Goal: Task Accomplishment & Management: Manage account settings

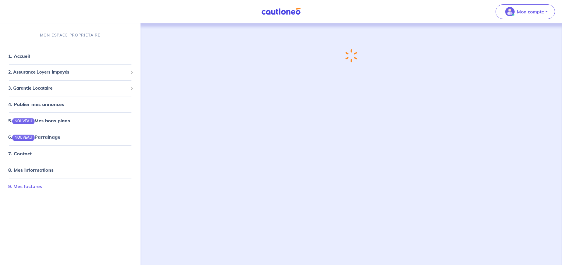
click at [42, 184] on link "9. Mes factures" at bounding box center [25, 187] width 34 height 6
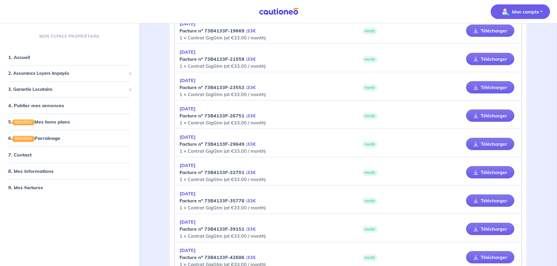
scroll to position [146, 0]
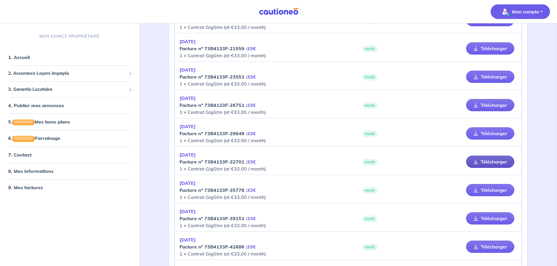
click at [480, 161] on link "Télécharger" at bounding box center [490, 162] width 48 height 12
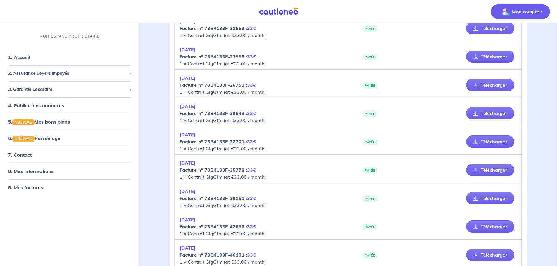
scroll to position [176, 0]
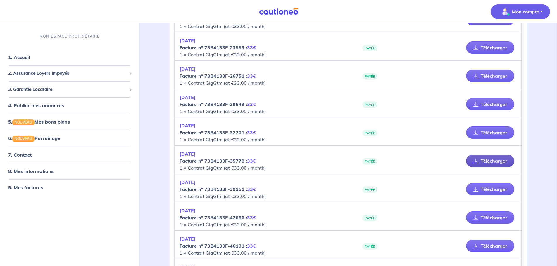
click at [493, 160] on link "Télécharger" at bounding box center [490, 161] width 48 height 12
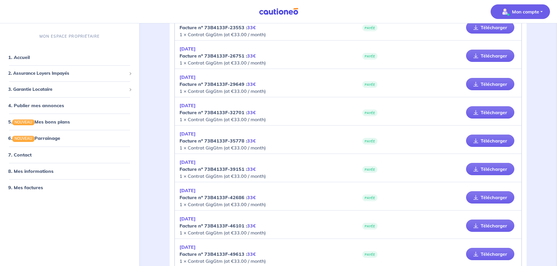
scroll to position [205, 0]
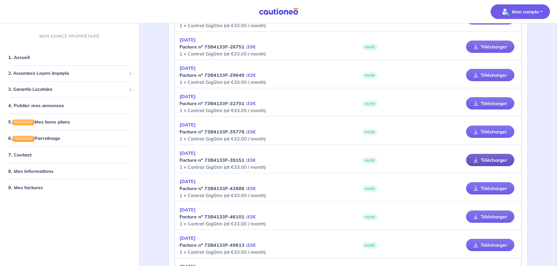
click at [476, 160] on icon at bounding box center [476, 160] width 5 height 5
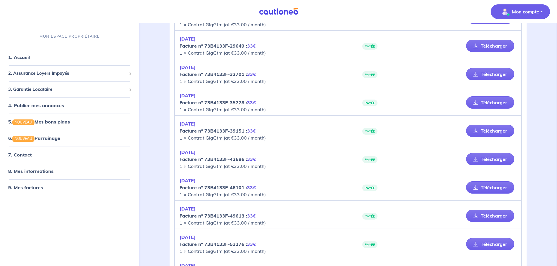
scroll to position [263, 0]
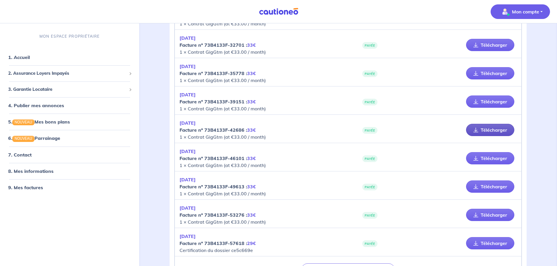
click at [479, 131] on link "Télécharger" at bounding box center [490, 130] width 48 height 12
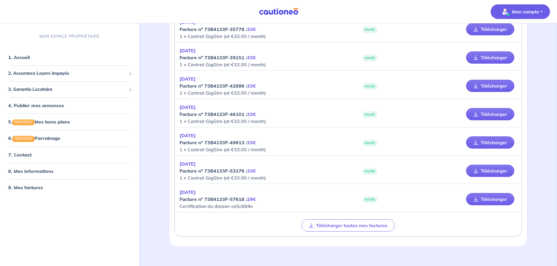
scroll to position [316, 0]
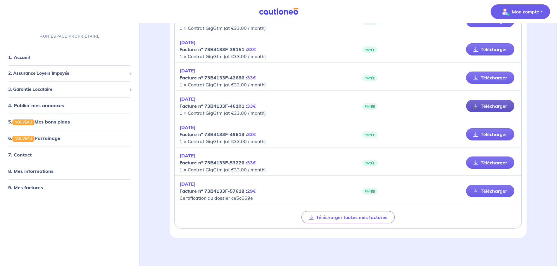
click at [489, 106] on link "Télécharger" at bounding box center [490, 106] width 48 height 12
click at [483, 135] on link "Télécharger" at bounding box center [490, 134] width 48 height 12
click at [498, 165] on link "Télécharger" at bounding box center [490, 163] width 48 height 12
click at [472, 190] on link "Télécharger" at bounding box center [490, 191] width 48 height 12
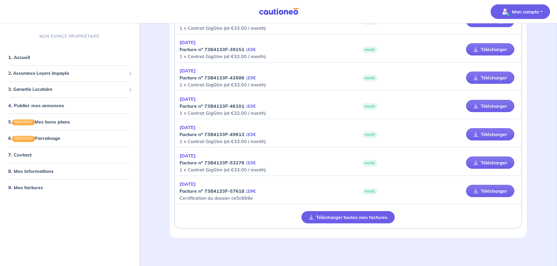
click at [357, 219] on button "Télécharger toutes mes factures" at bounding box center [348, 217] width 93 height 12
click at [38, 74] on span "2. Assurance Loyers Impayés" at bounding box center [67, 73] width 118 height 7
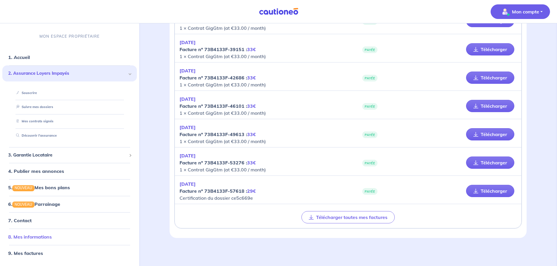
click at [26, 237] on link "8. Mes informations" at bounding box center [30, 237] width 44 height 6
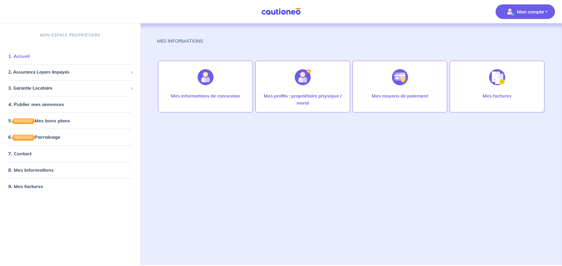
click at [28, 59] on link "1. Accueil" at bounding box center [18, 56] width 21 height 6
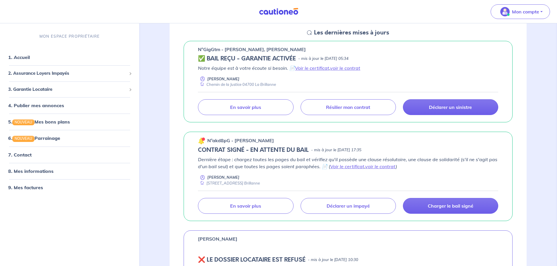
scroll to position [117, 0]
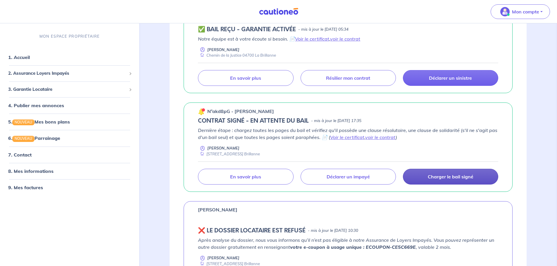
click at [450, 178] on p "Charger le bail signé" at bounding box center [451, 177] width 46 height 6
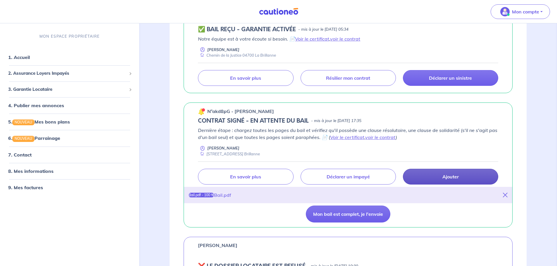
click at [452, 175] on p "Ajouter" at bounding box center [451, 177] width 16 height 6
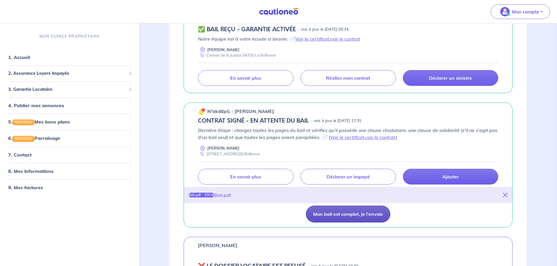
click at [356, 219] on button "Mon bail est complet, je l'envoie" at bounding box center [348, 214] width 85 height 17
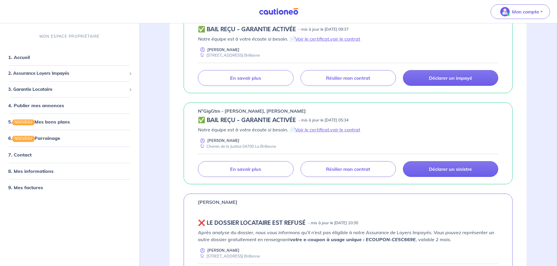
scroll to position [88, 0]
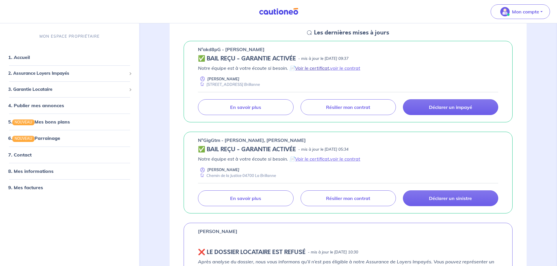
click at [318, 69] on link "Voir le certificat" at bounding box center [312, 68] width 34 height 6
click at [347, 69] on link "voir le contrat" at bounding box center [345, 68] width 30 height 6
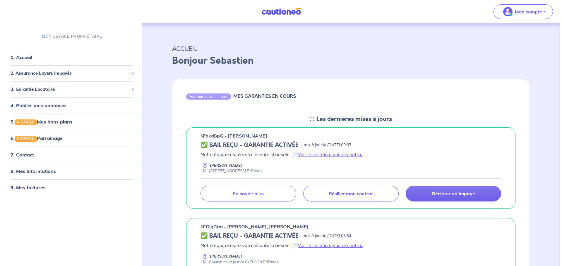
scroll to position [0, 0]
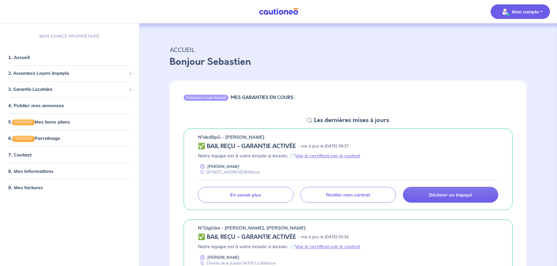
click at [528, 8] on span "Mon compte" at bounding box center [518, 11] width 41 height 9
click at [516, 49] on link "Me déconnecter" at bounding box center [514, 50] width 47 height 9
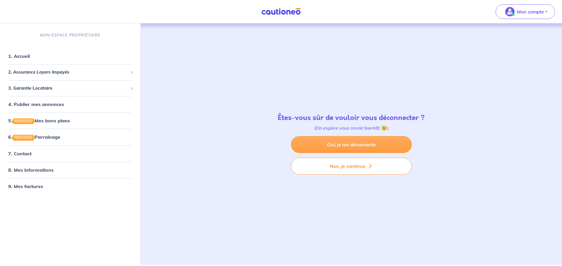
click at [331, 146] on link "Oui, je me déconnecte" at bounding box center [351, 144] width 121 height 17
